Goal: Find specific page/section: Find specific page/section

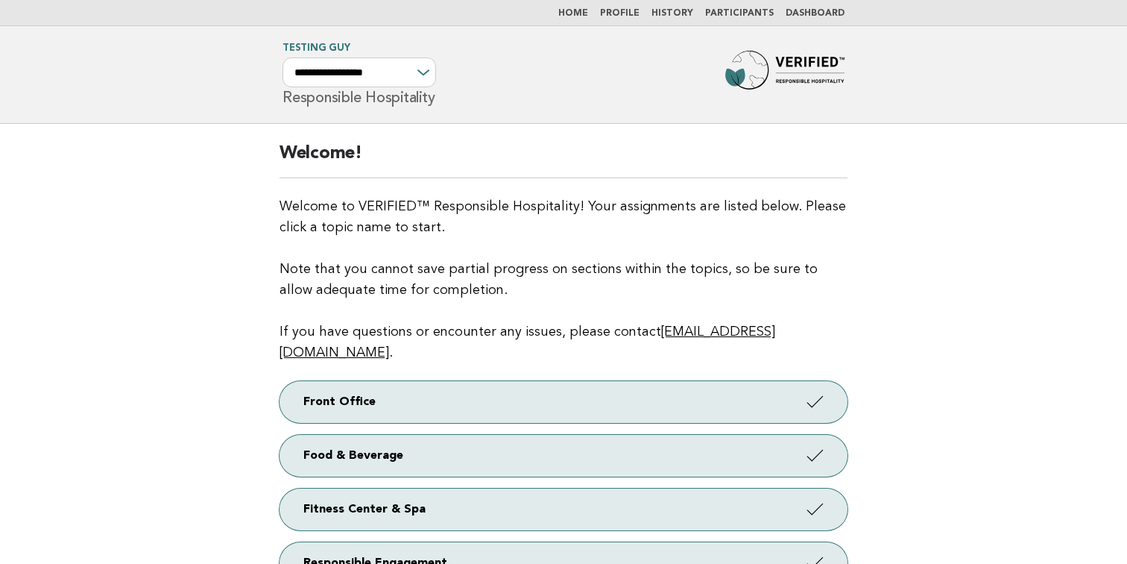
click at [741, 21] on nav "Home Profile History Participants Dashboard" at bounding box center [563, 13] width 1127 height 26
click at [741, 12] on link "Participants" at bounding box center [739, 13] width 69 height 9
